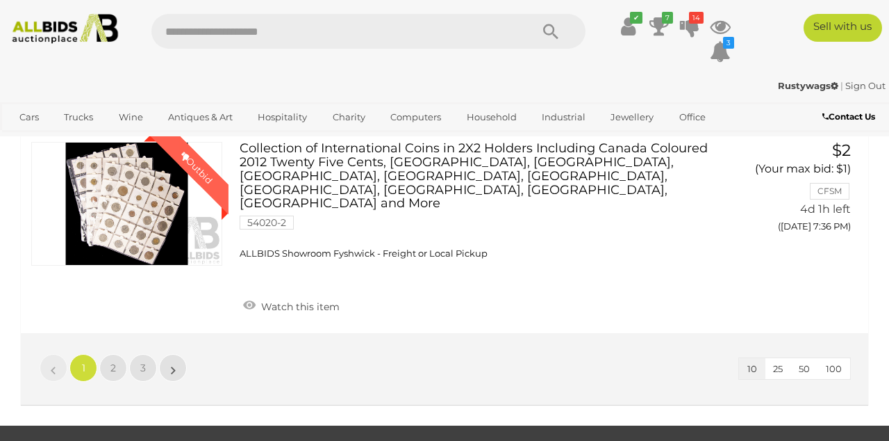
scroll to position [1666, 0]
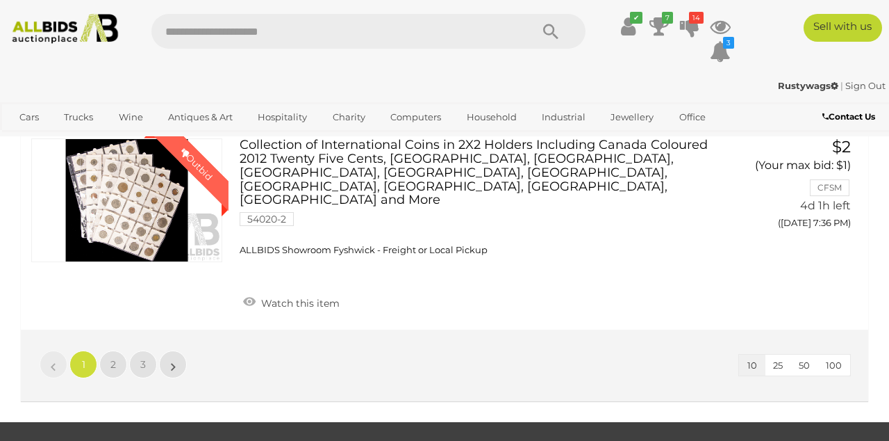
click at [97, 350] on li "1" at bounding box center [83, 364] width 27 height 28
click at [115, 358] on span "2" at bounding box center [113, 364] width 6 height 13
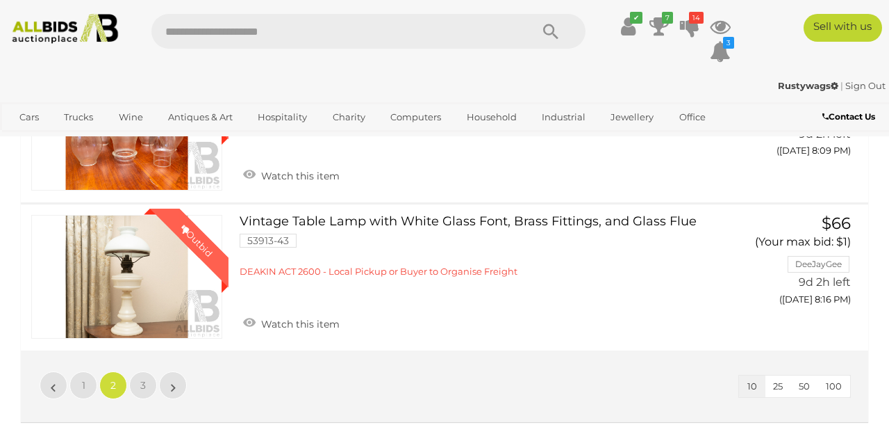
scroll to position [1539, 0]
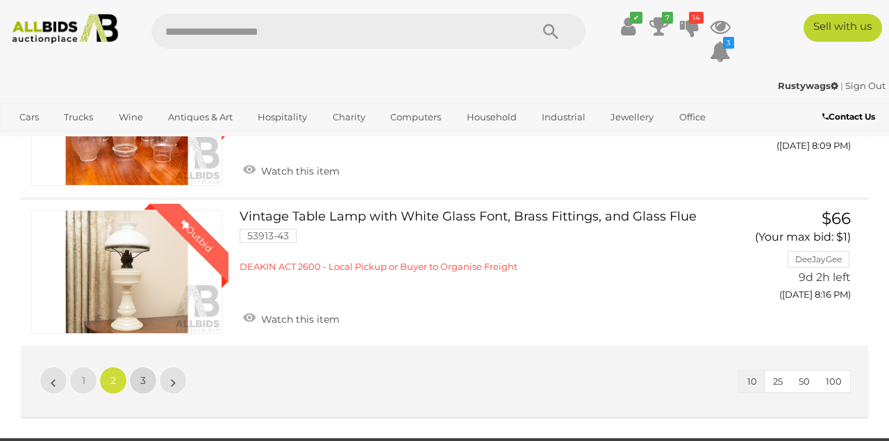
click at [143, 374] on span "3" at bounding box center [143, 380] width 6 height 13
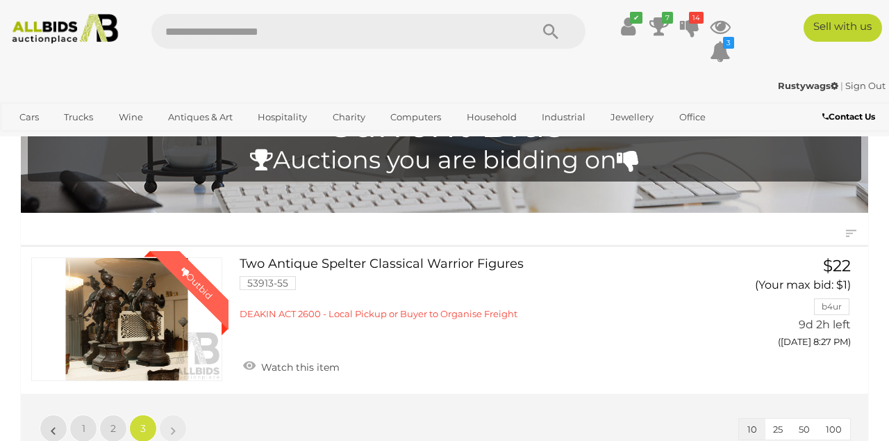
scroll to position [0, 0]
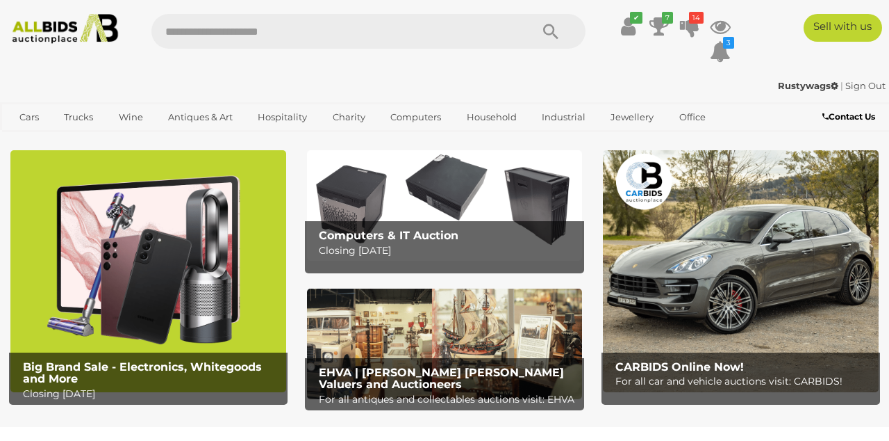
click at [889, 68] on div "✔ 7 14" at bounding box center [445, 42] width 910 height 57
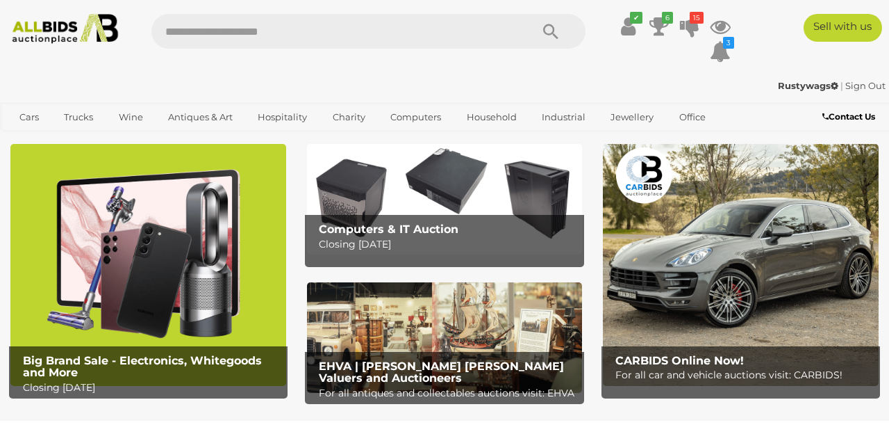
click at [634, 17] on icon "✔" at bounding box center [636, 18] width 13 height 12
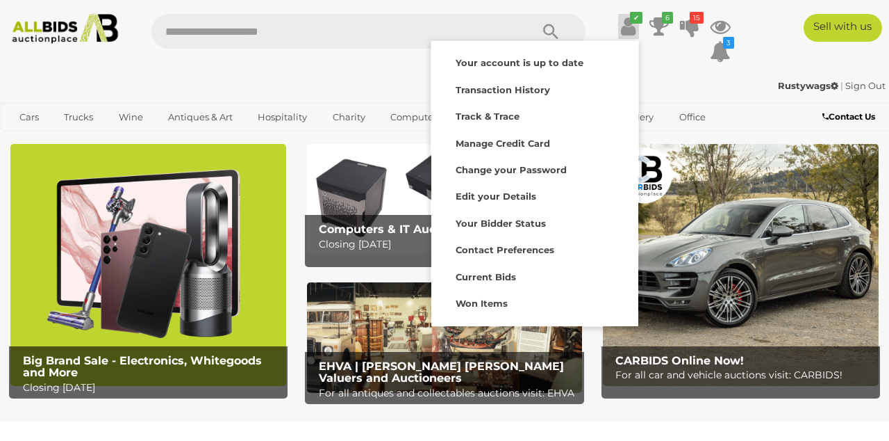
click at [489, 281] on strong "Current Bids" at bounding box center [486, 276] width 60 height 11
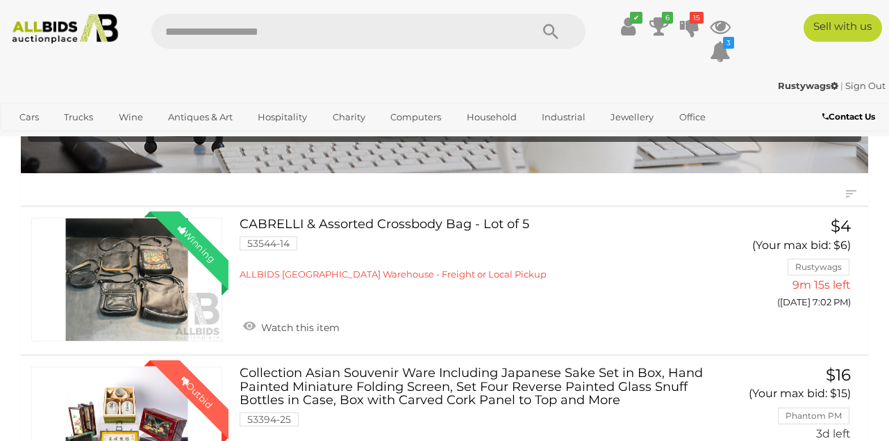
scroll to position [105, 0]
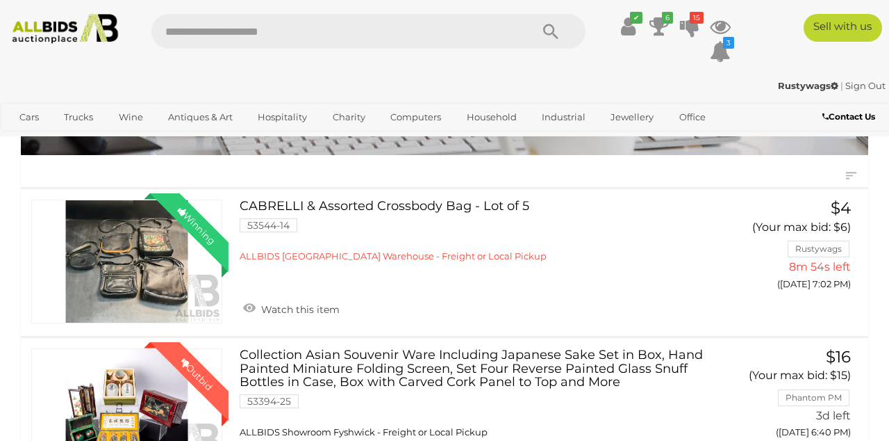
click at [0, 0] on button "GO TO BID PAGE" at bounding box center [0, 0] width 0 height 0
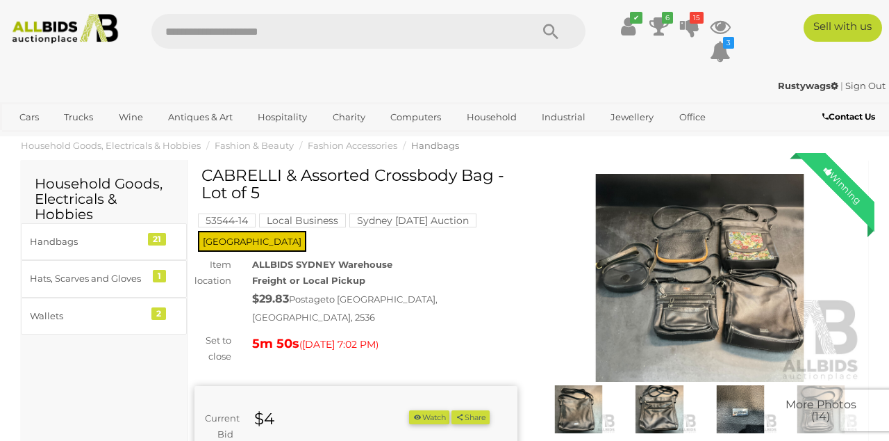
click at [692, 300] on img at bounding box center [700, 278] width 323 height 208
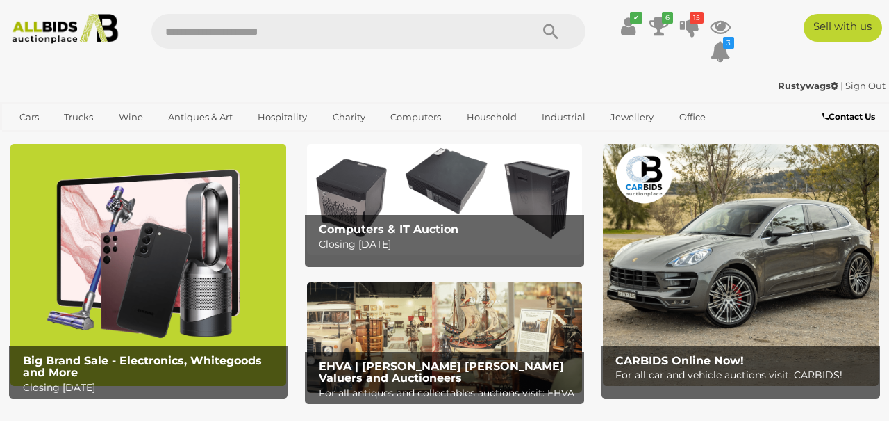
scroll to position [6, 0]
click at [650, 14] on icon at bounding box center [659, 26] width 19 height 25
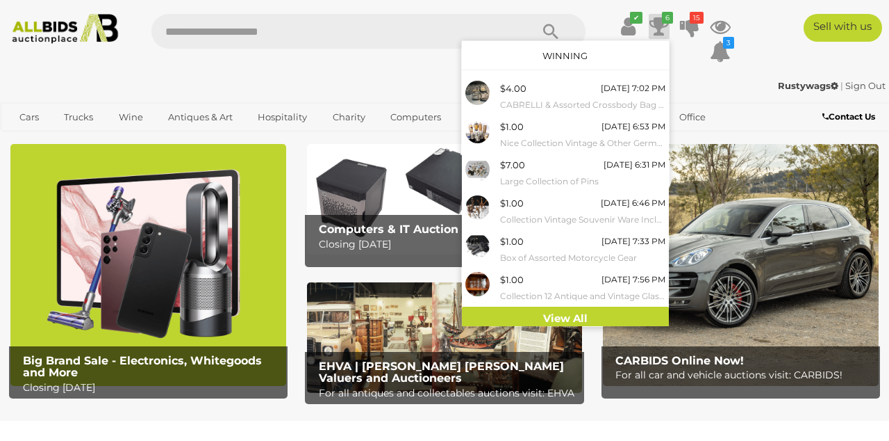
click at [646, 18] on ul "✔ Your account is up to date Transaction History Current Bids" at bounding box center [666, 39] width 141 height 51
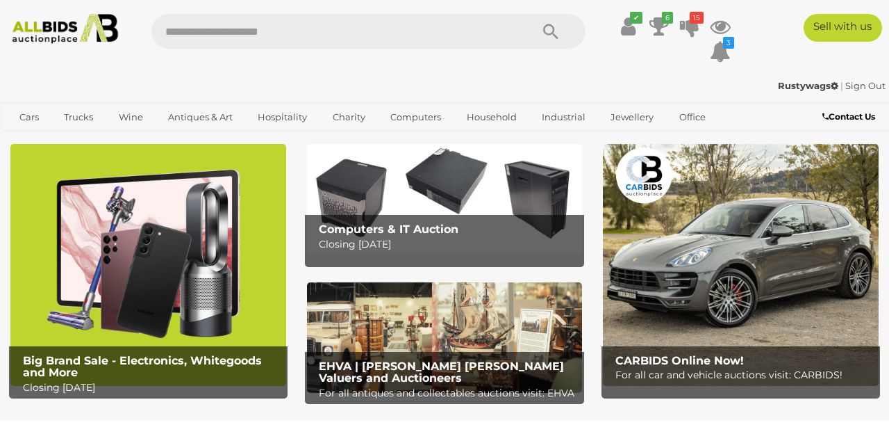
click at [636, 17] on icon "✔" at bounding box center [636, 18] width 13 height 12
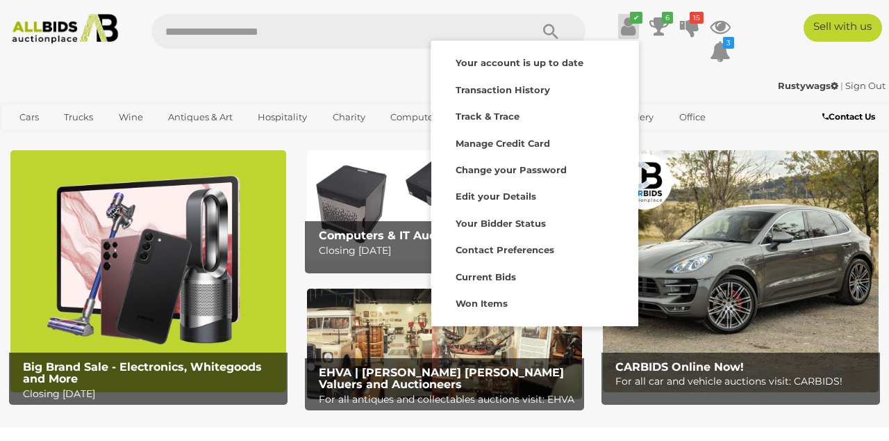
scroll to position [0, 0]
click at [504, 272] on strong "Current Bids" at bounding box center [486, 276] width 60 height 11
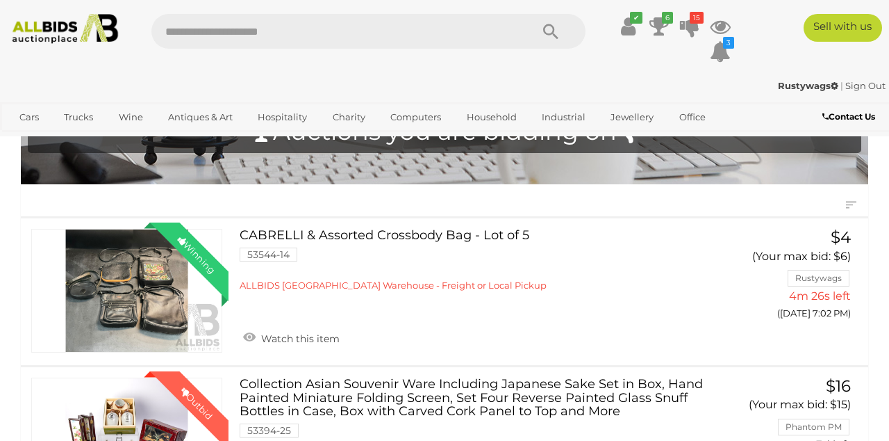
scroll to position [76, 0]
click at [108, 281] on link "Winning Outbid" at bounding box center [126, 291] width 191 height 124
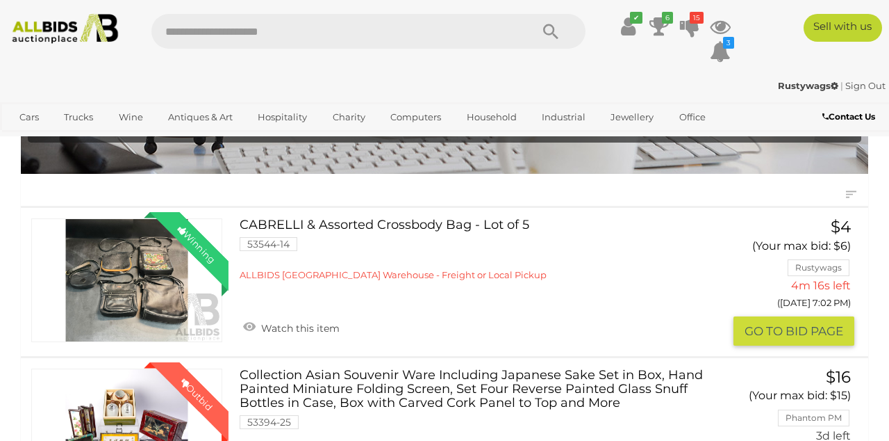
scroll to position [141, 0]
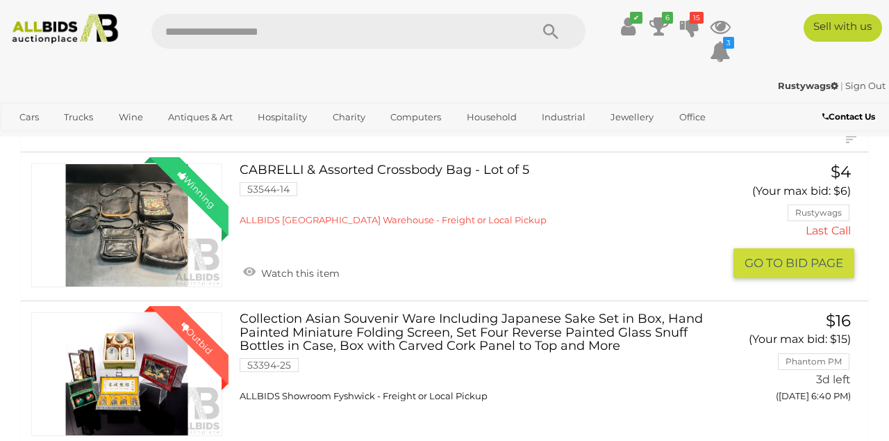
click at [133, 205] on link "Winning Outbid" at bounding box center [126, 225] width 191 height 124
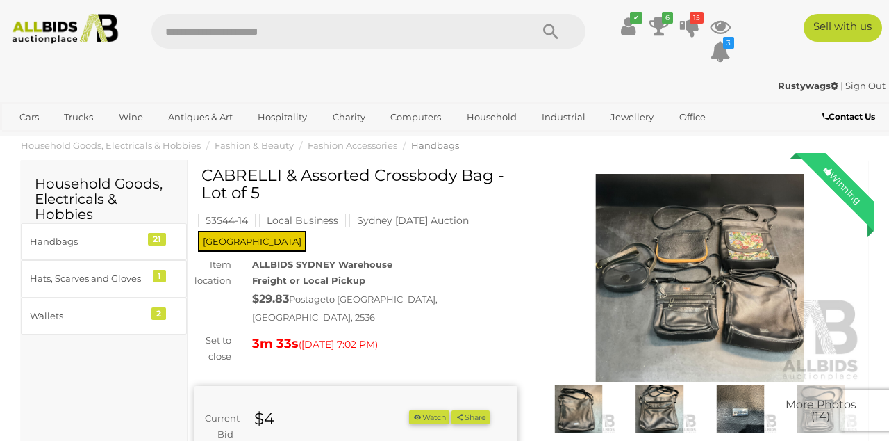
click at [867, 113] on b "Contact Us" at bounding box center [849, 116] width 53 height 10
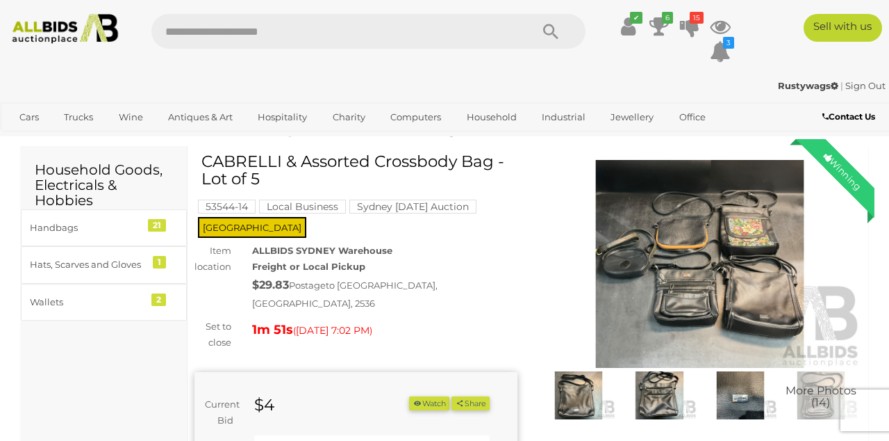
scroll to position [14, 0]
click at [860, 295] on img at bounding box center [700, 264] width 323 height 208
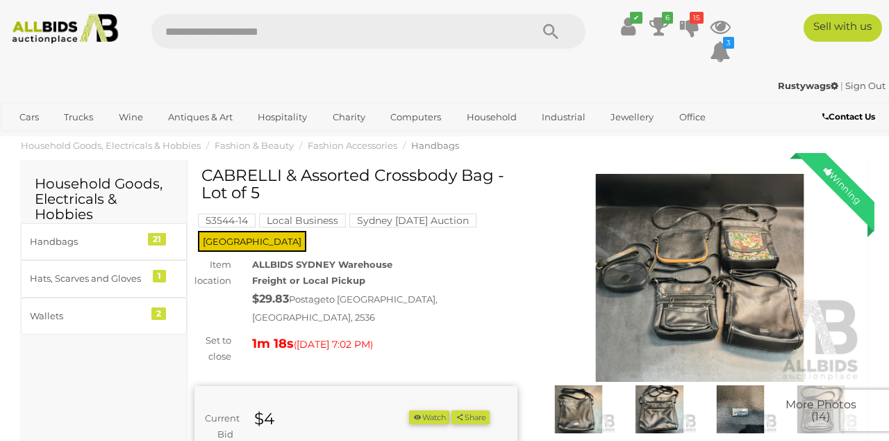
scroll to position [33, 0]
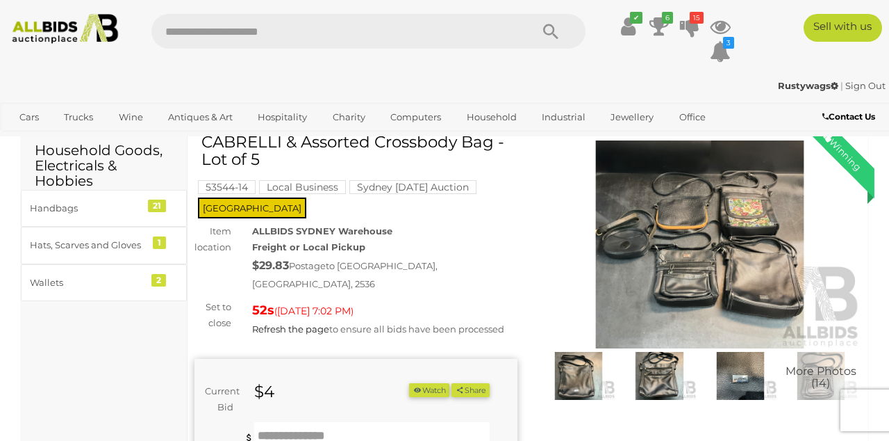
click at [750, 440] on div "Winning Outbid Warranty Charity" at bounding box center [528, 405] width 688 height 544
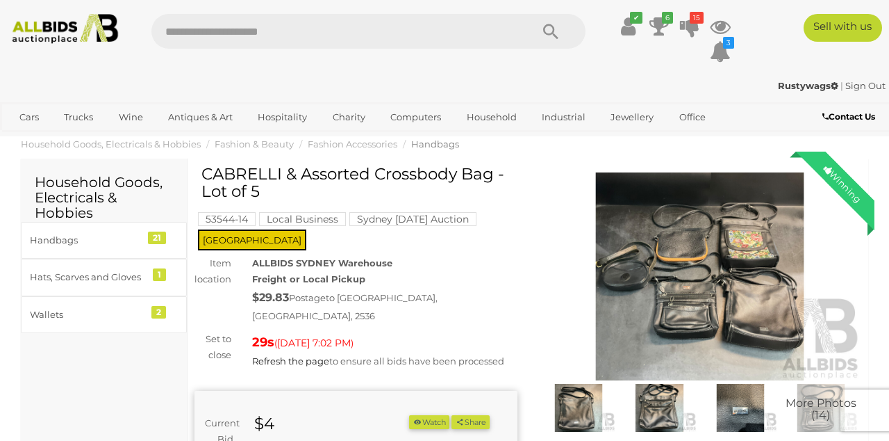
scroll to position [0, 0]
